Goal: Task Accomplishment & Management: Complete application form

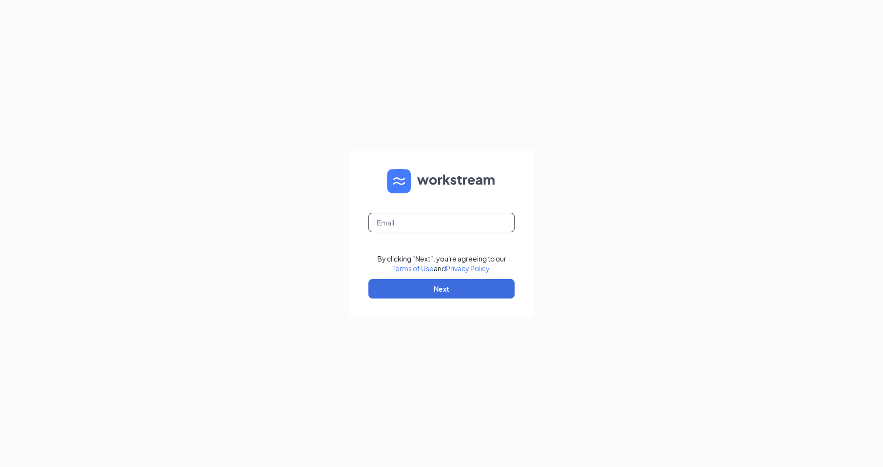
click at [457, 225] on input "text" at bounding box center [441, 222] width 146 height 19
type input "1408@internal-email.com"
click at [453, 285] on button "Next" at bounding box center [441, 288] width 146 height 19
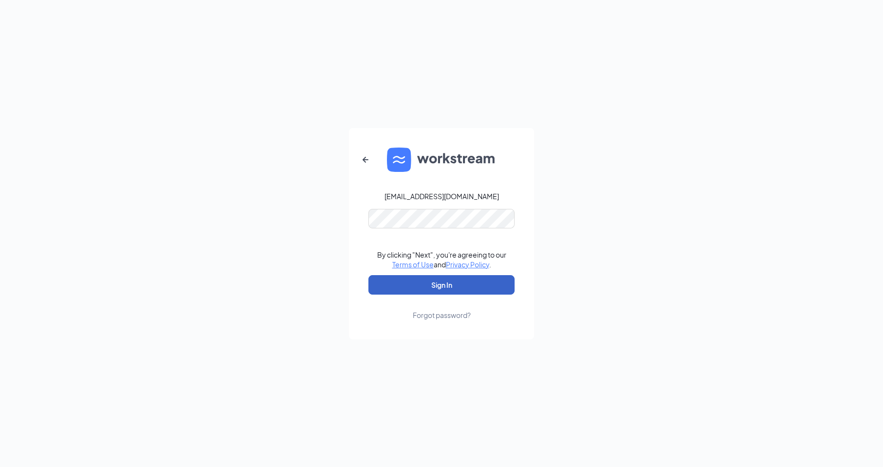
click at [449, 280] on button "Sign In" at bounding box center [441, 284] width 146 height 19
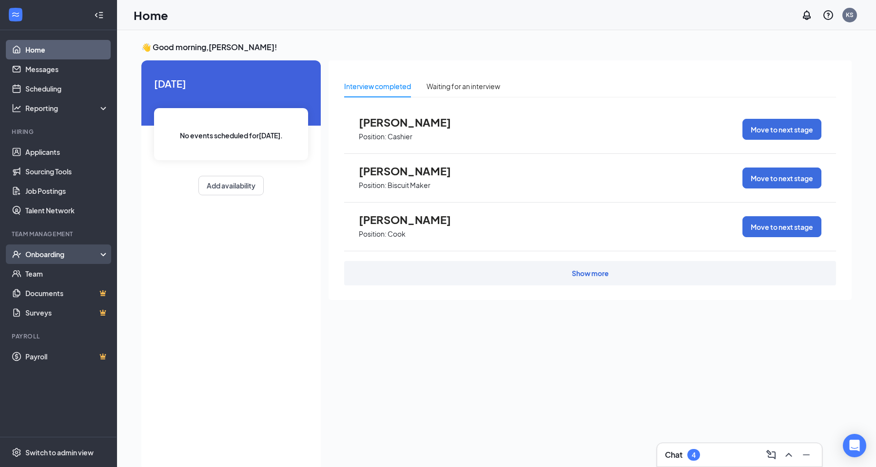
click at [82, 252] on div "Onboarding" at bounding box center [62, 255] width 75 height 10
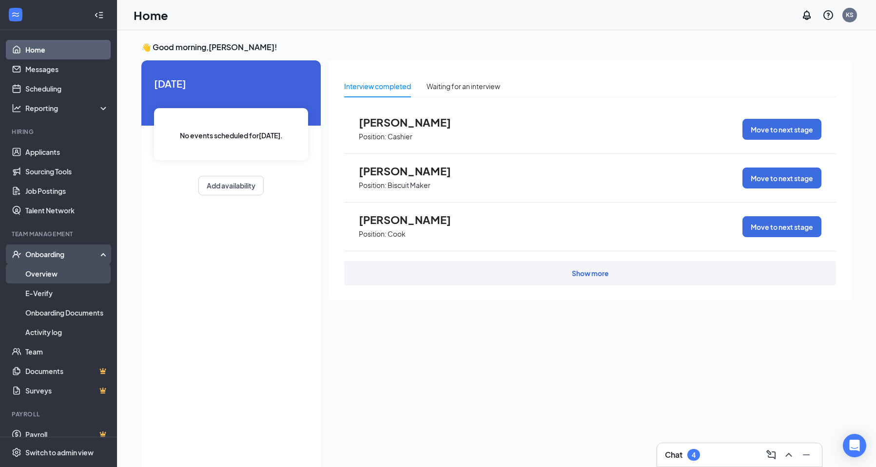
click at [68, 271] on link "Overview" at bounding box center [66, 273] width 83 height 19
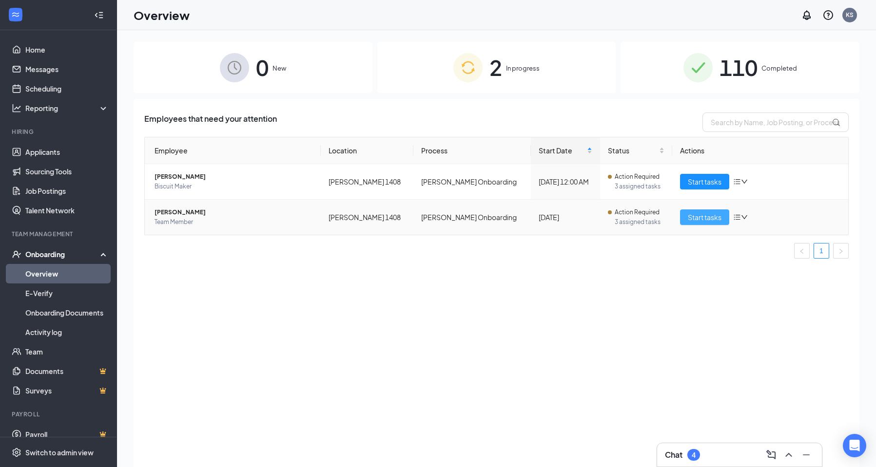
click at [707, 215] on span "Start tasks" at bounding box center [705, 217] width 34 height 11
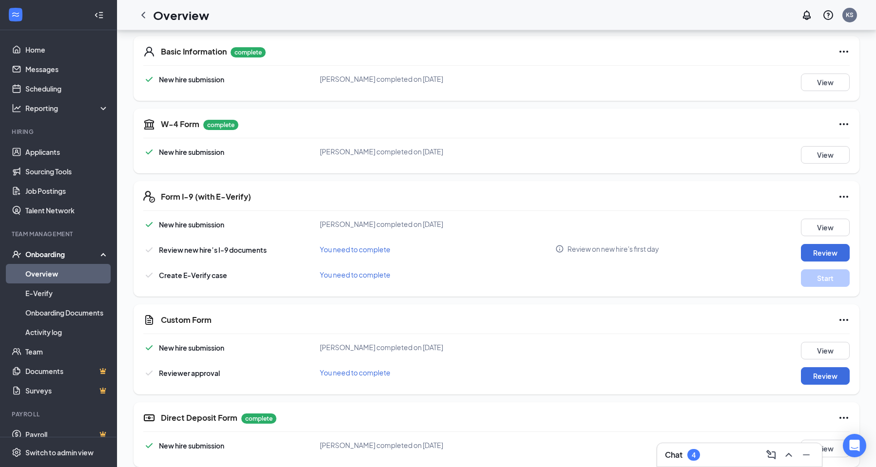
scroll to position [146, 0]
click at [824, 252] on button "Review" at bounding box center [825, 253] width 49 height 18
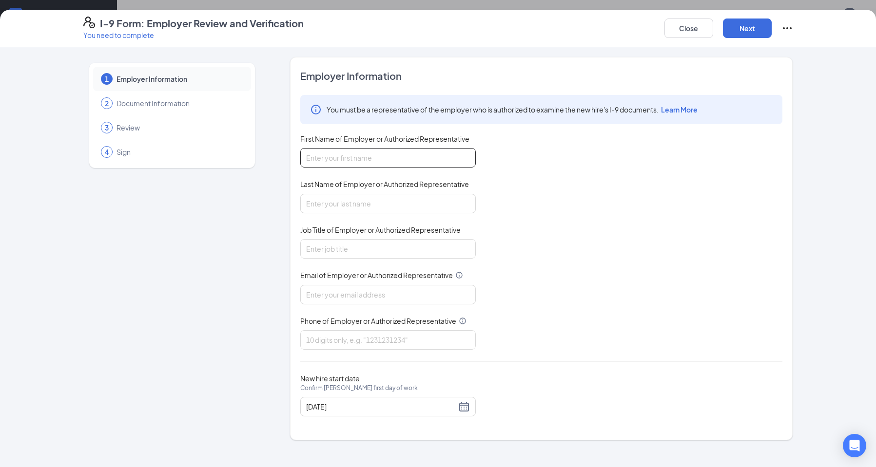
click at [410, 155] on input "First Name of Employer or Authorized Representative" at bounding box center [387, 157] width 175 height 19
type input "[PERSON_NAME]"
click at [326, 206] on input "Last Name of Employer or Authorized Representative" at bounding box center [387, 203] width 175 height 19
type input "[PERSON_NAME]"
click at [322, 247] on input "Job Title of Employer or Authorized Representative" at bounding box center [387, 248] width 175 height 19
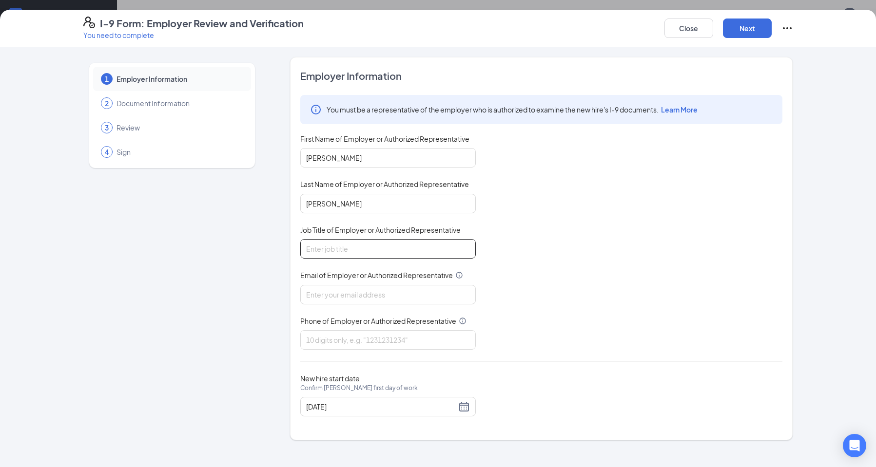
type input "Manager"
click at [347, 294] on input "Email of Employer or Authorized Representative" at bounding box center [387, 294] width 175 height 19
type input "[EMAIL_ADDRESS][DOMAIN_NAME]"
click at [348, 340] on input "Phone of Employer or Authorized Representative" at bounding box center [387, 339] width 175 height 19
type input "3348954284"
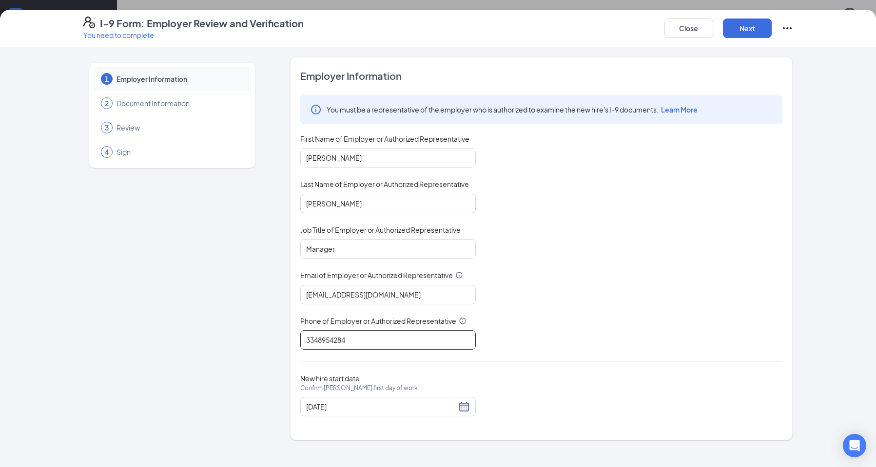
scroll to position [292, 0]
click at [742, 25] on button "Next" at bounding box center [747, 28] width 49 height 19
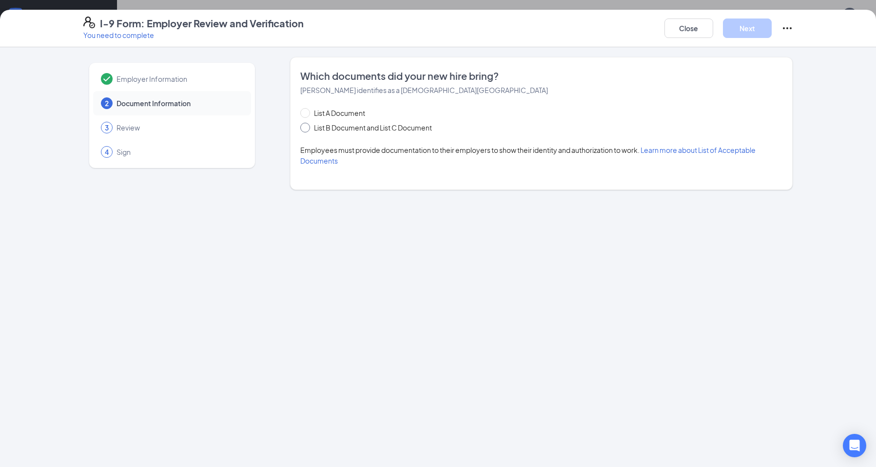
click at [307, 124] on input "List B Document and List C Document" at bounding box center [303, 126] width 7 height 7
radio input "true"
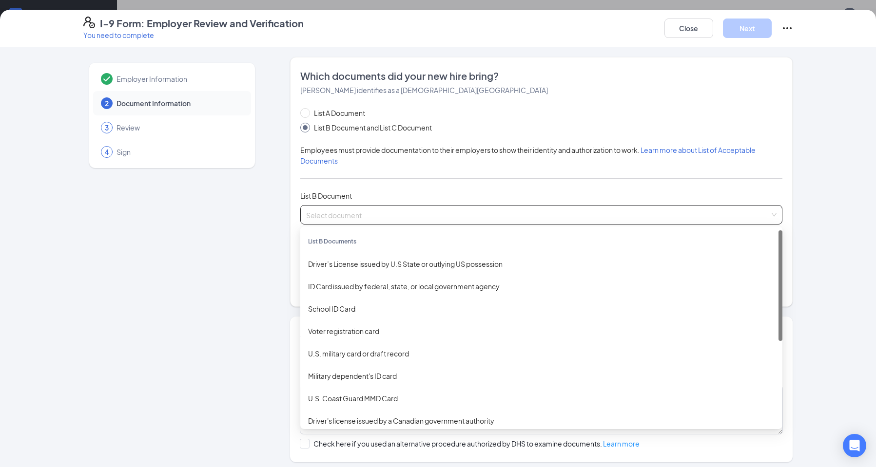
click at [335, 214] on input "search" at bounding box center [537, 213] width 463 height 15
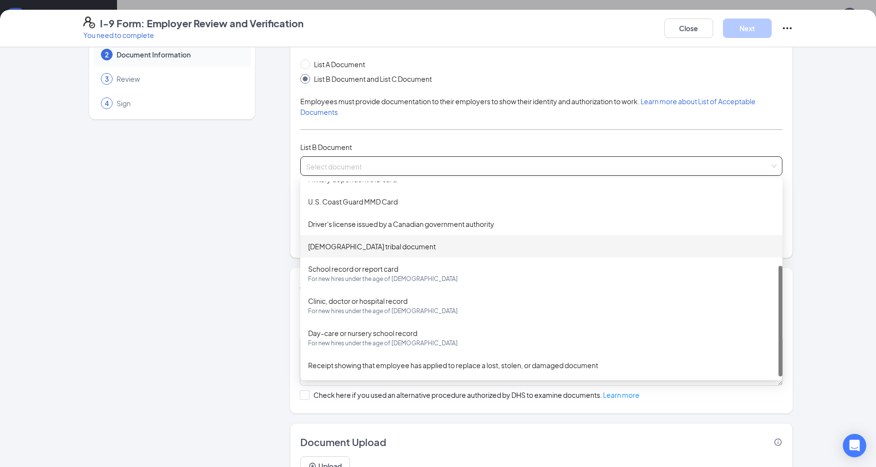
scroll to position [51, 0]
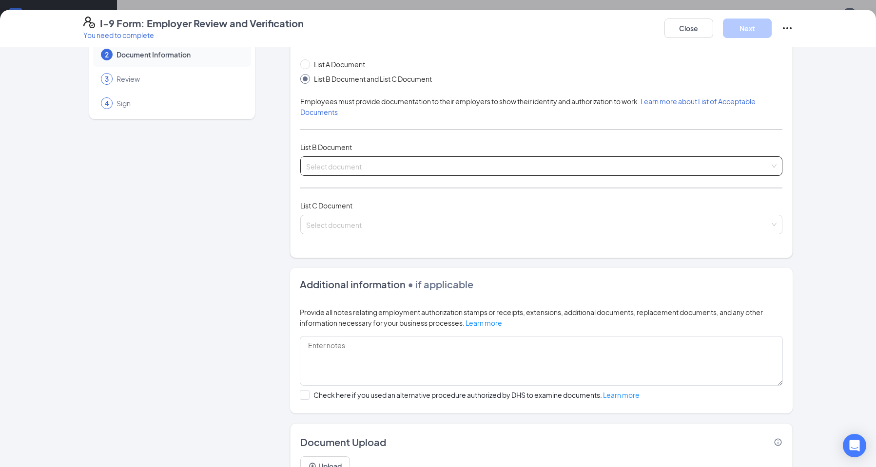
click at [352, 164] on input "search" at bounding box center [537, 164] width 463 height 15
click at [300, 64] on input "List A Document" at bounding box center [303, 62] width 7 height 7
radio input "true"
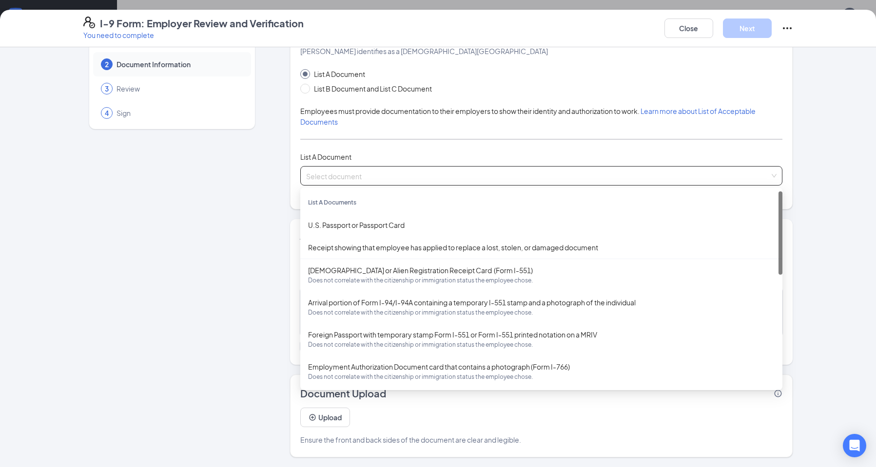
click at [320, 172] on input "search" at bounding box center [537, 174] width 463 height 15
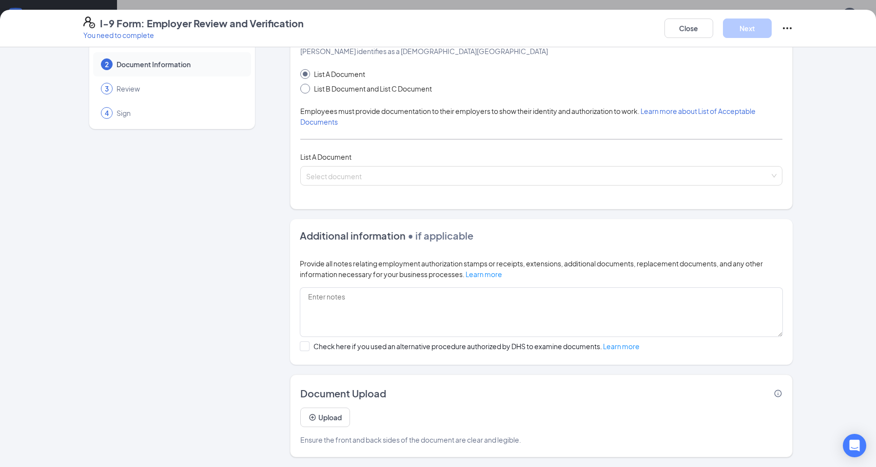
click at [300, 91] on span at bounding box center [305, 89] width 10 height 10
click at [300, 91] on input "List B Document and List C Document" at bounding box center [303, 87] width 7 height 7
radio input "true"
radio input "false"
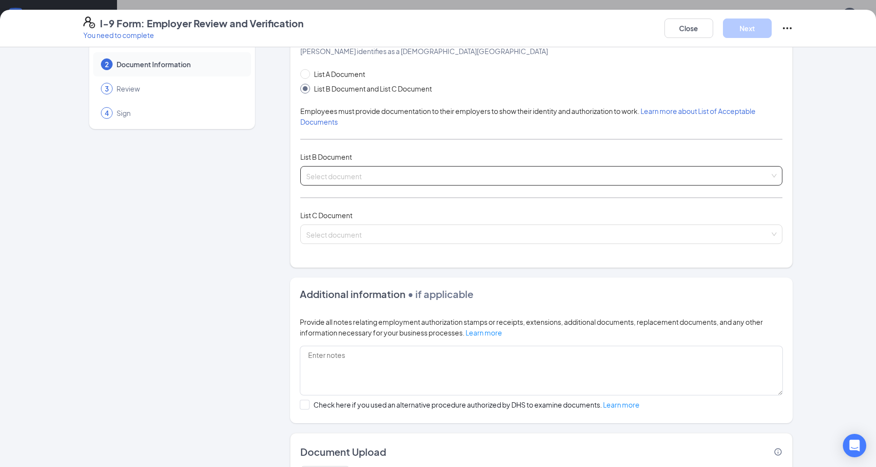
click at [324, 174] on input "search" at bounding box center [537, 174] width 463 height 15
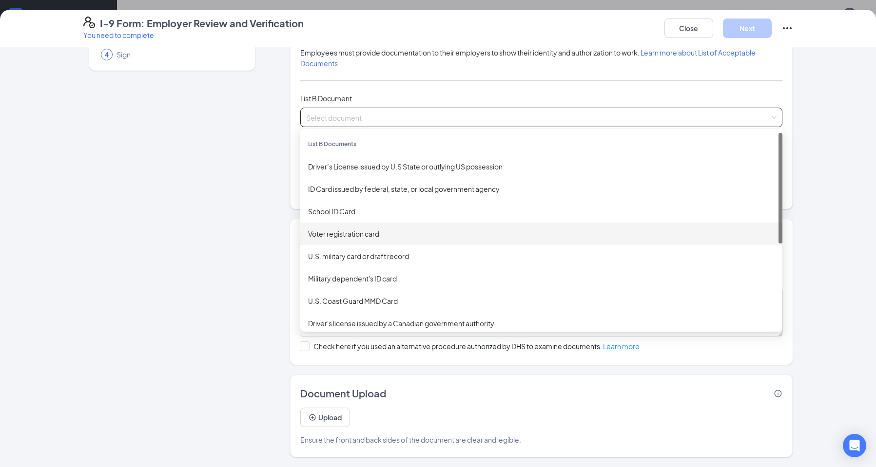
scroll to position [49, 0]
